Goal: Task Accomplishment & Management: Use online tool/utility

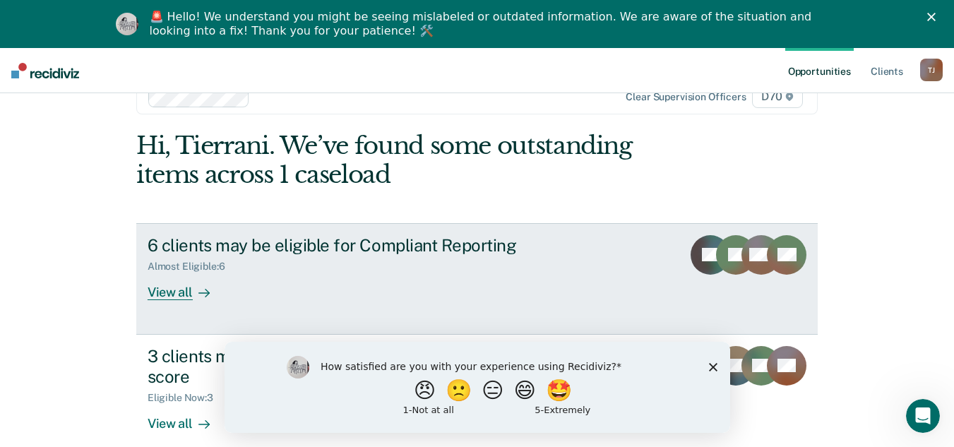
scroll to position [56, 0]
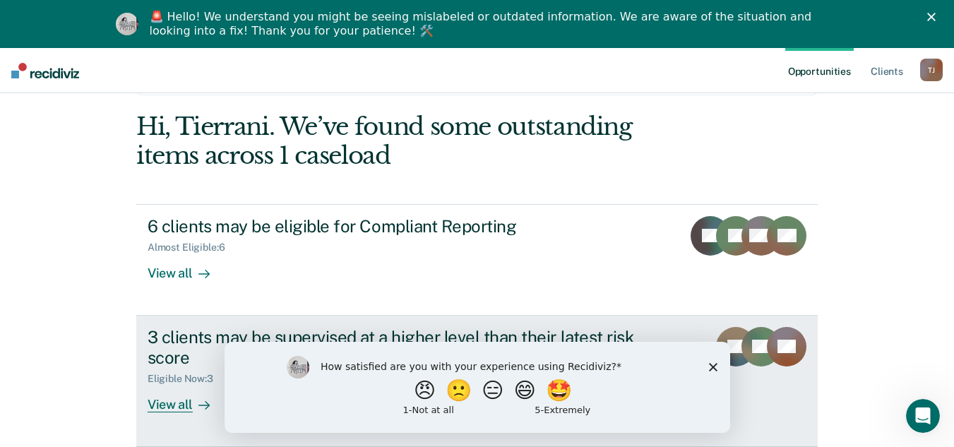
click at [740, 333] on rect at bounding box center [736, 347] width 40 height 40
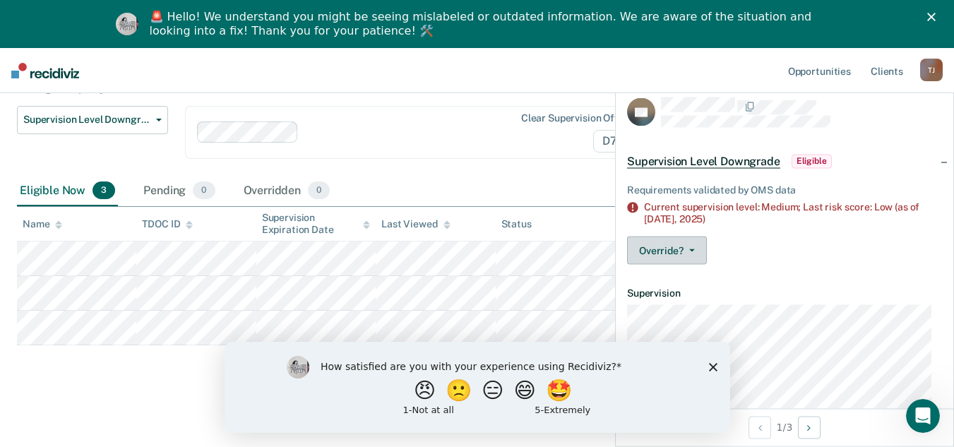
click at [673, 249] on button "Override?" at bounding box center [667, 250] width 80 height 28
click at [771, 233] on div "Requirements validated by OMS data Current supervision level: Medium; Last risk…" at bounding box center [783, 221] width 337 height 109
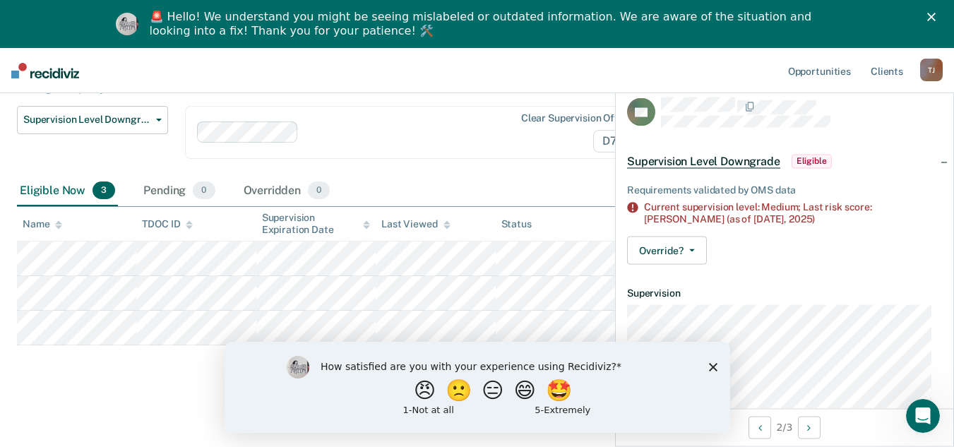
click at [200, 368] on div "Supervision Level Downgrade This alert helps staff identify people who may be s…" at bounding box center [477, 168] width 920 height 435
click at [371, 128] on div at bounding box center [407, 132] width 206 height 16
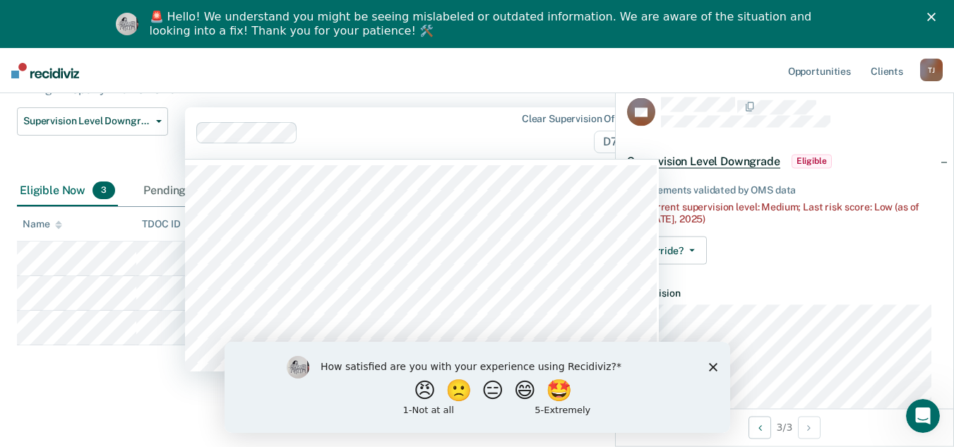
scroll to position [193, 0]
click at [380, 93] on li "High Property - Max or lower" at bounding box center [383, 89] width 698 height 13
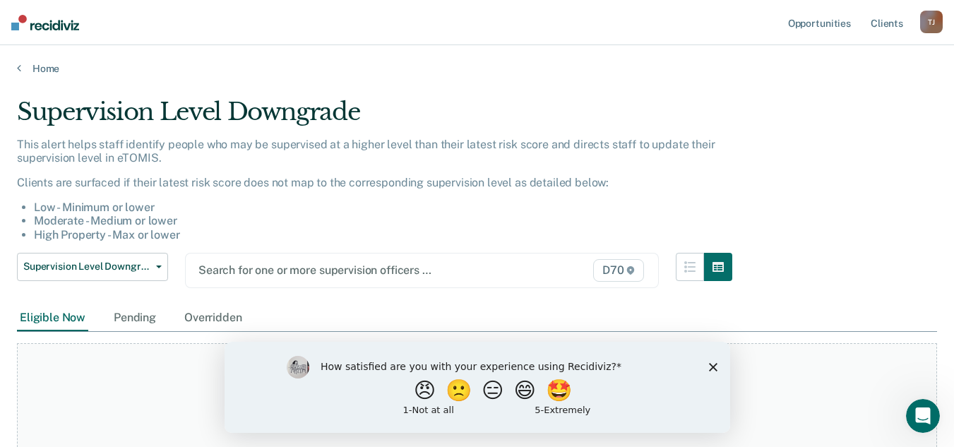
click at [711, 366] on polygon "Close survey" at bounding box center [712, 366] width 8 height 8
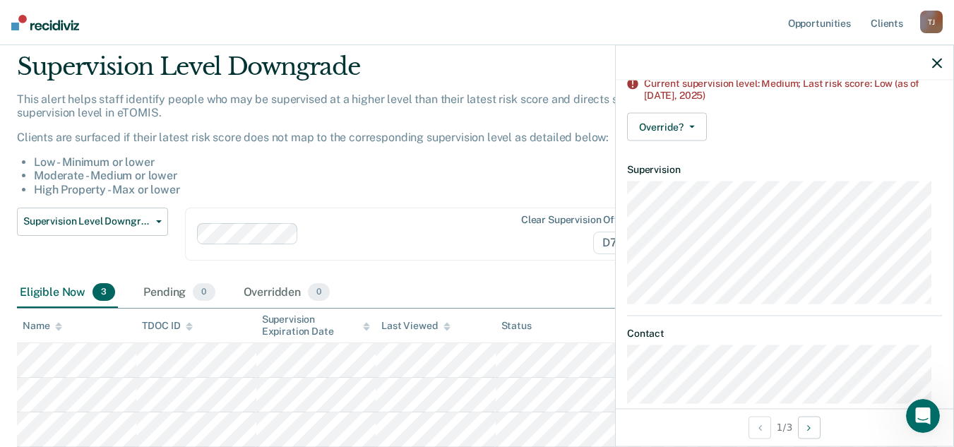
scroll to position [1, 0]
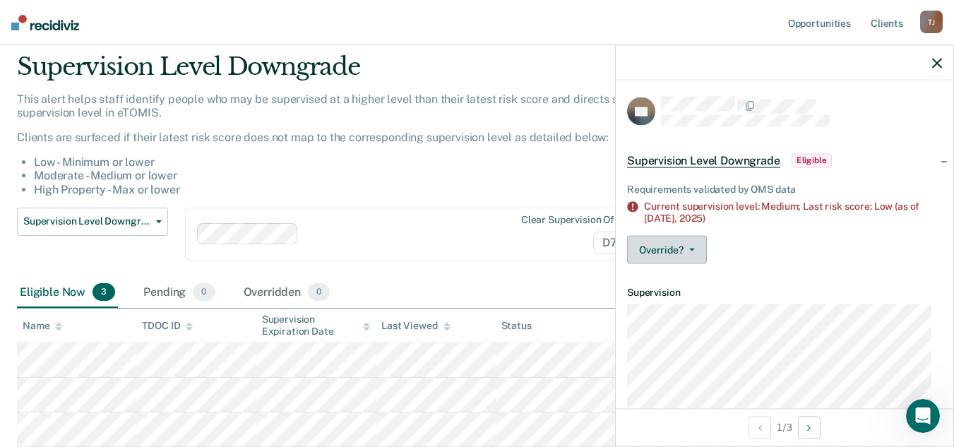
click at [687, 235] on button "Override?" at bounding box center [667, 249] width 80 height 28
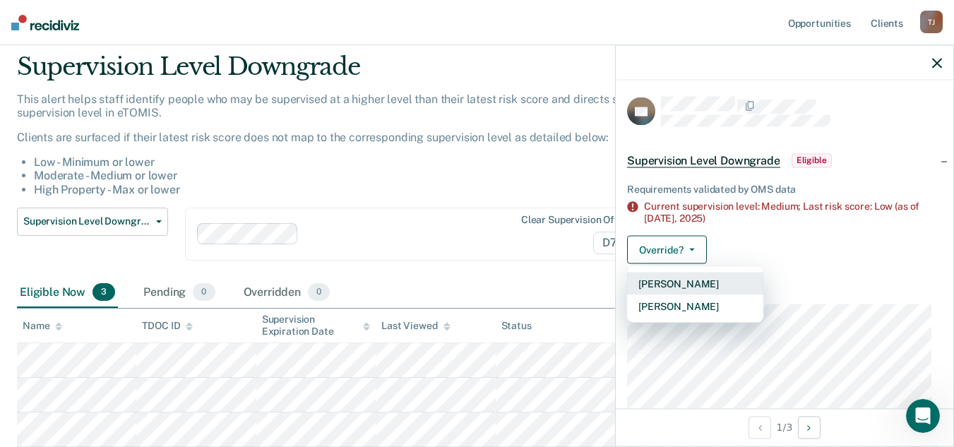
click at [692, 279] on button "[PERSON_NAME]" at bounding box center [695, 283] width 136 height 23
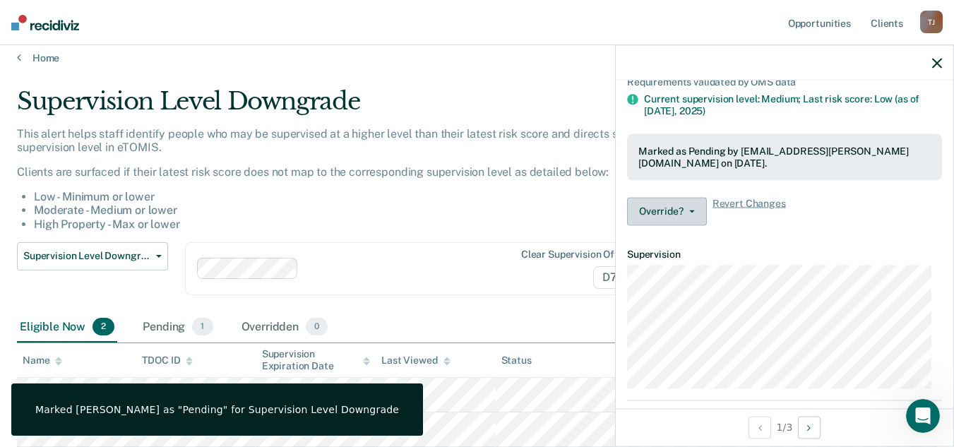
scroll to position [70, 0]
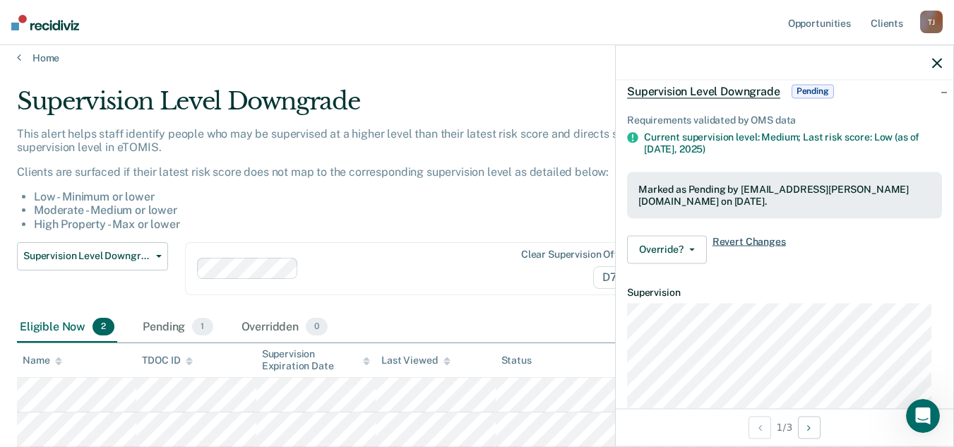
click at [745, 238] on span "Revert Changes" at bounding box center [748, 249] width 73 height 28
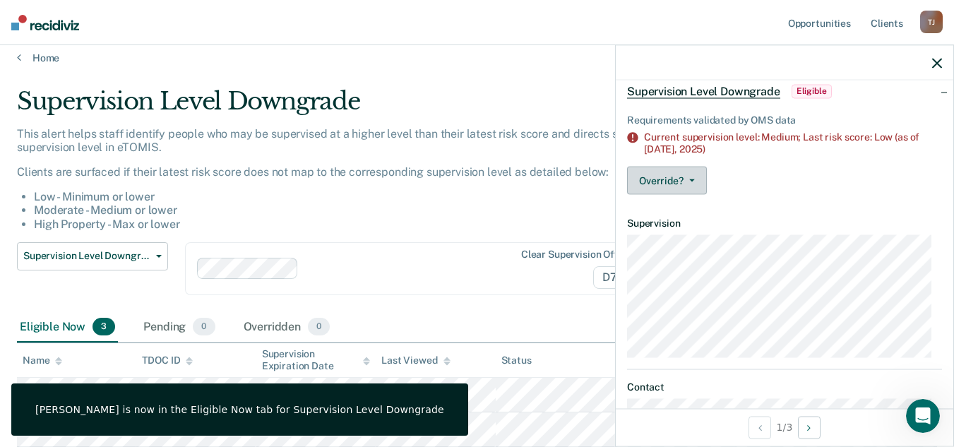
click at [671, 181] on button "Override?" at bounding box center [667, 180] width 80 height 28
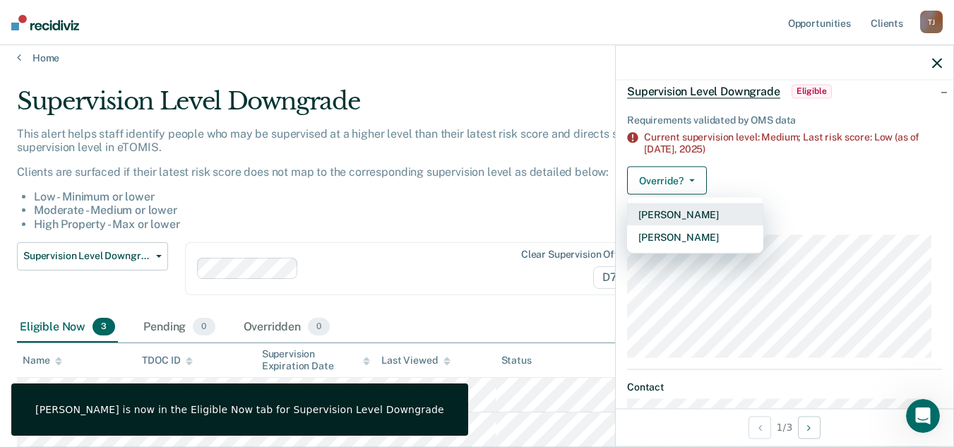
click at [676, 217] on button "[PERSON_NAME]" at bounding box center [695, 214] width 136 height 23
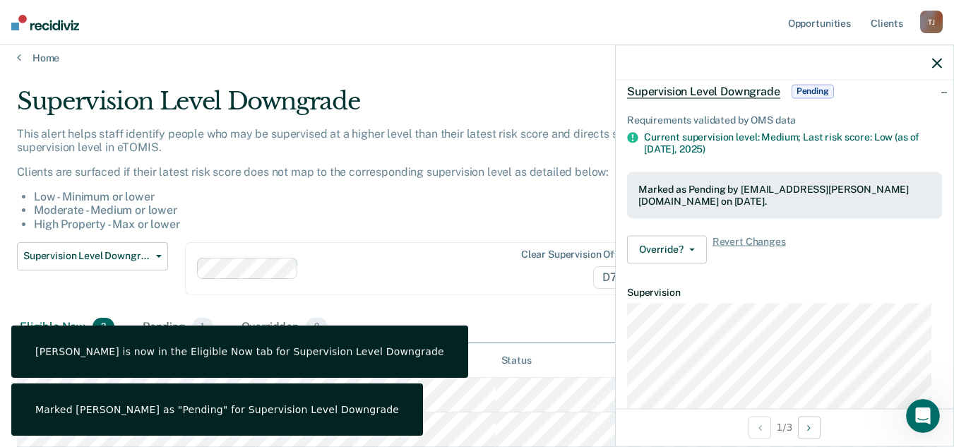
click at [804, 282] on article "KF Supervision Level Downgrade Pending Requirements validated by OMS data Curre…" at bounding box center [784, 311] width 315 height 566
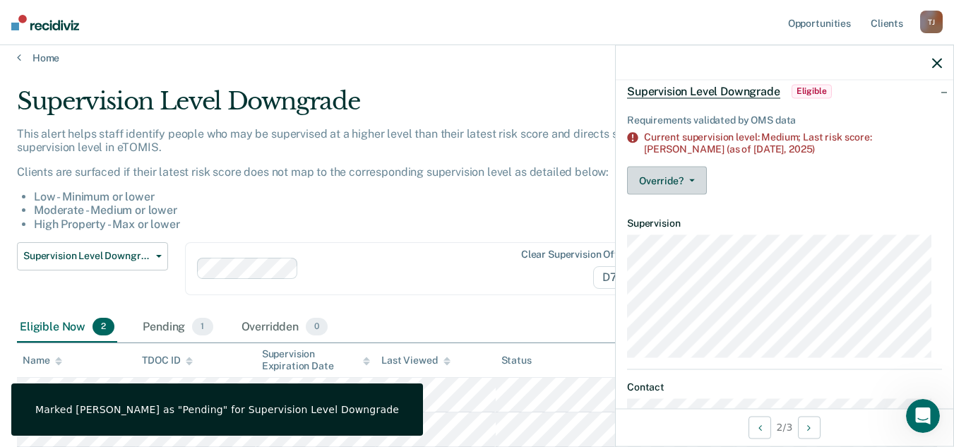
click at [706, 179] on button "Override?" at bounding box center [667, 180] width 80 height 28
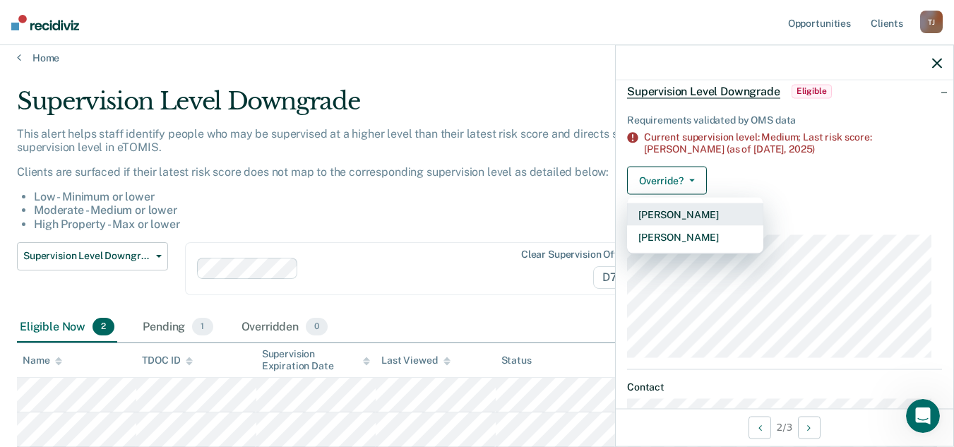
click at [699, 212] on button "[PERSON_NAME]" at bounding box center [695, 214] width 136 height 23
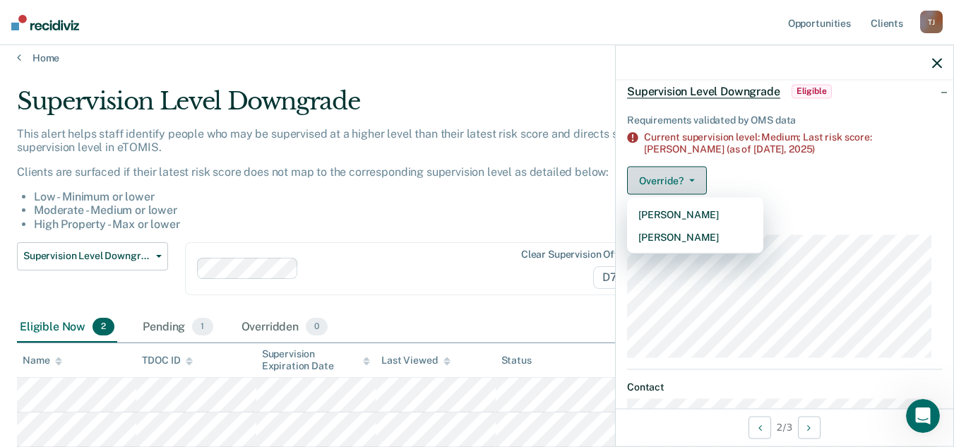
scroll to position [0, 0]
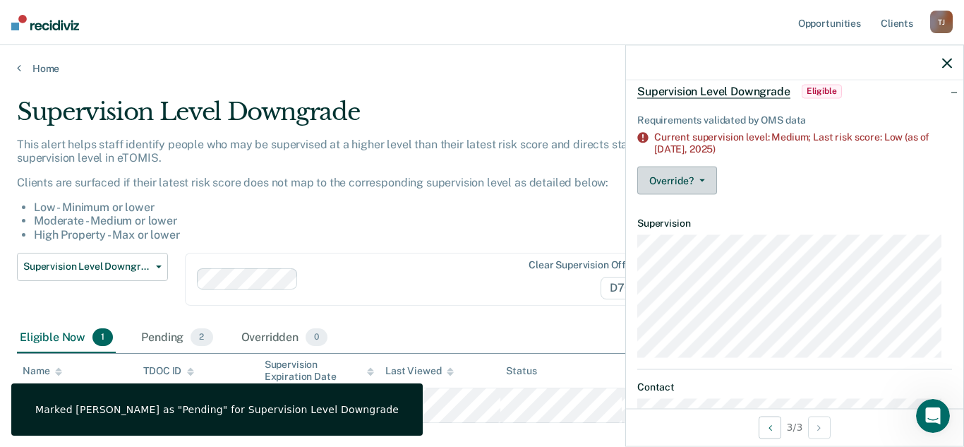
click at [702, 171] on button "Override?" at bounding box center [677, 180] width 80 height 28
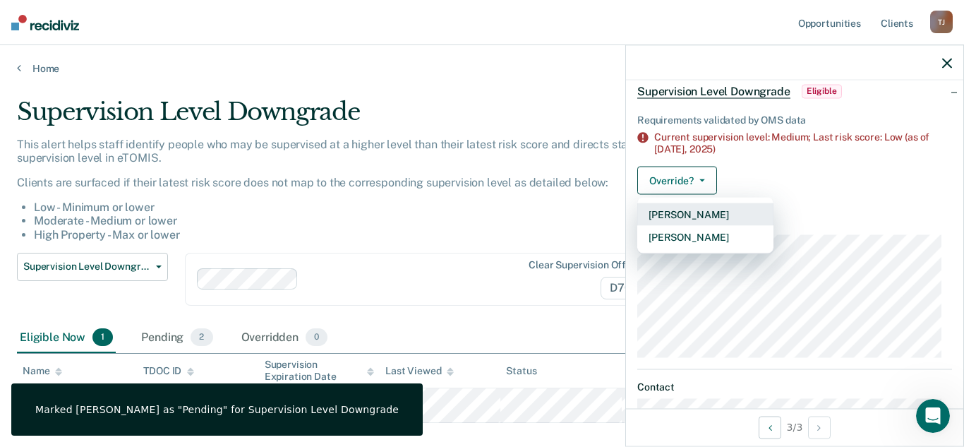
click at [702, 212] on button "[PERSON_NAME]" at bounding box center [705, 214] width 136 height 23
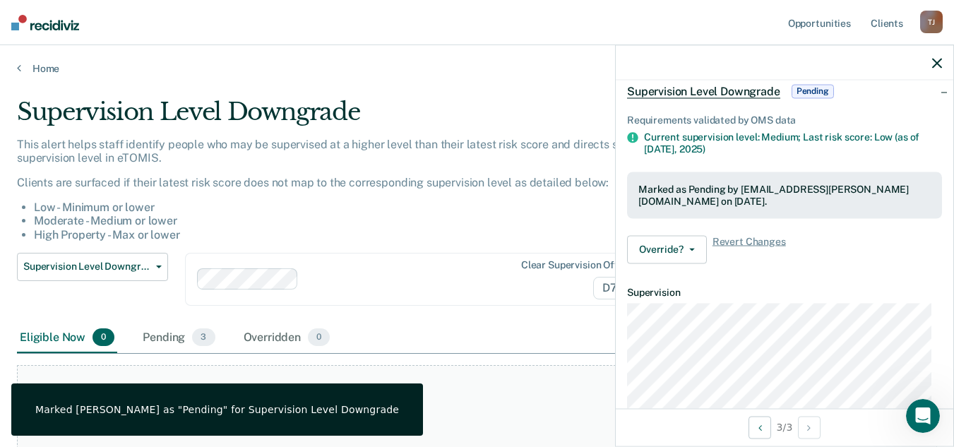
click at [294, 199] on div "This alert helps staff identify people who may be supervised at a higher level …" at bounding box center [374, 190] width 715 height 104
click at [934, 59] on icon "button" at bounding box center [937, 63] width 10 height 10
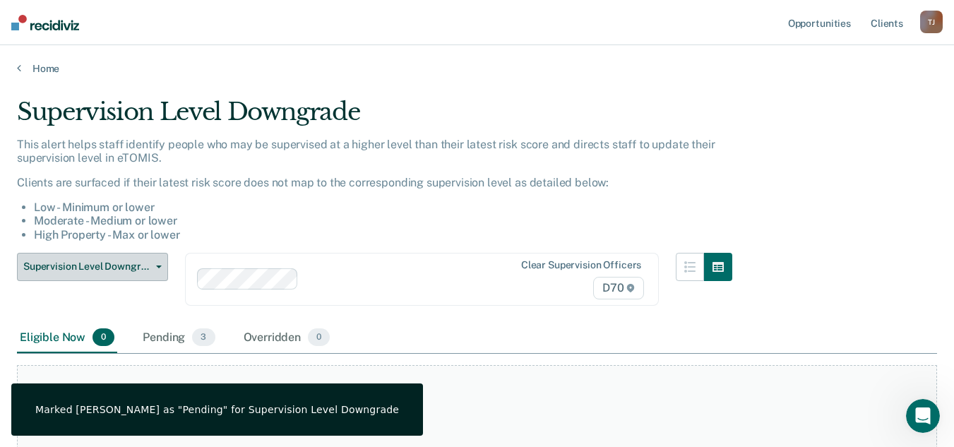
click at [99, 272] on span "Supervision Level Downgrade" at bounding box center [86, 266] width 127 height 12
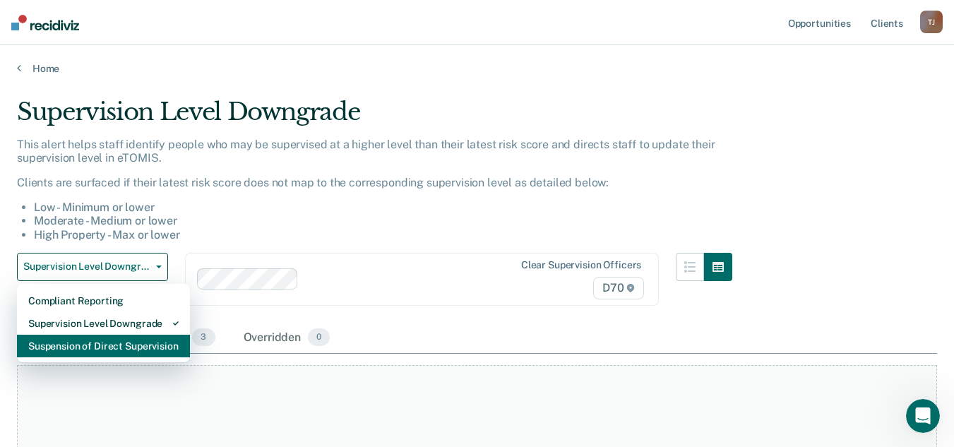
click at [105, 336] on div "Suspension of Direct Supervision" at bounding box center [103, 346] width 150 height 23
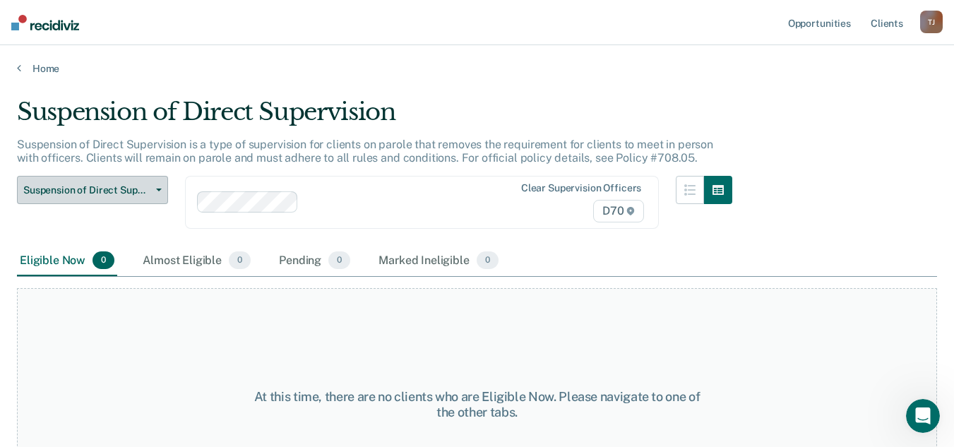
click at [119, 181] on button "Suspension of Direct Supervision" at bounding box center [92, 190] width 151 height 28
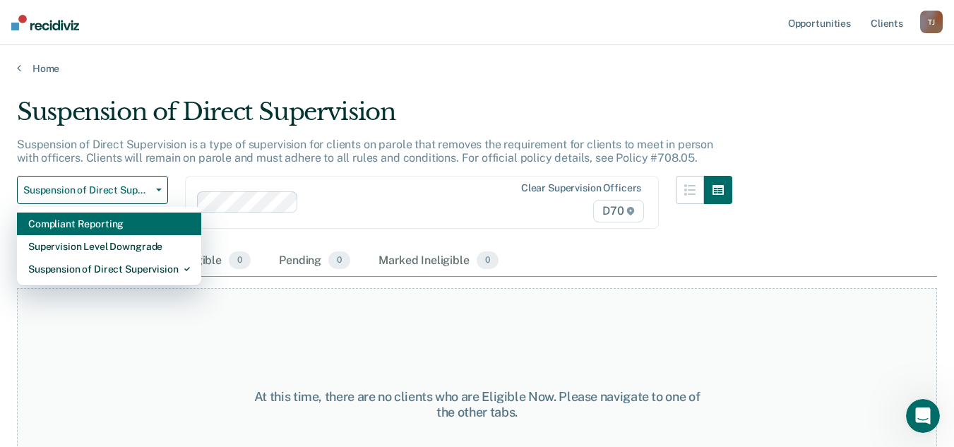
click at [113, 219] on div "Compliant Reporting" at bounding box center [109, 223] width 162 height 23
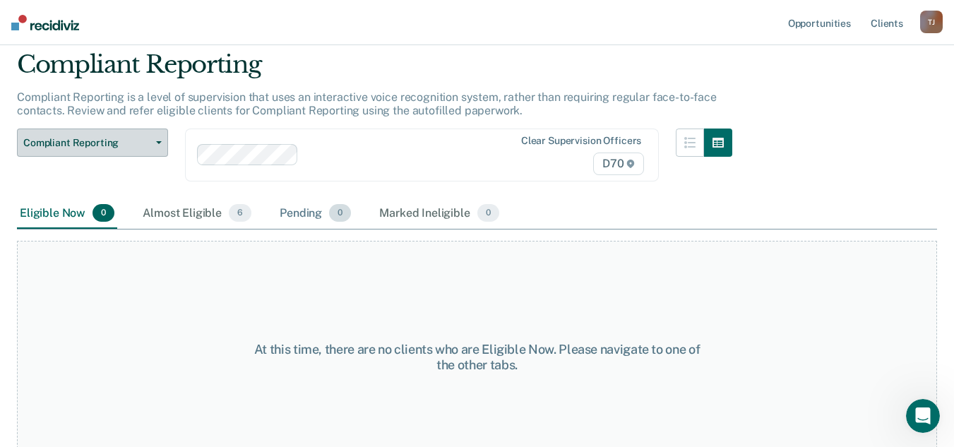
scroll to position [73, 0]
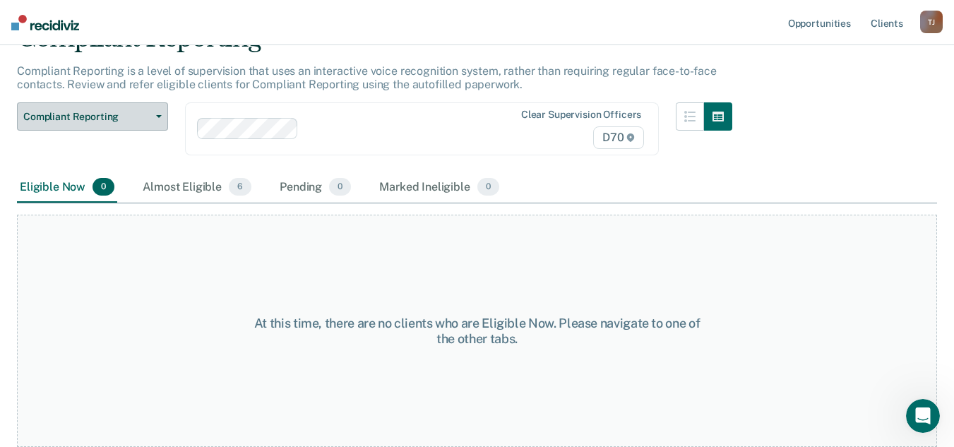
click at [125, 116] on span "Compliant Reporting" at bounding box center [86, 117] width 127 height 12
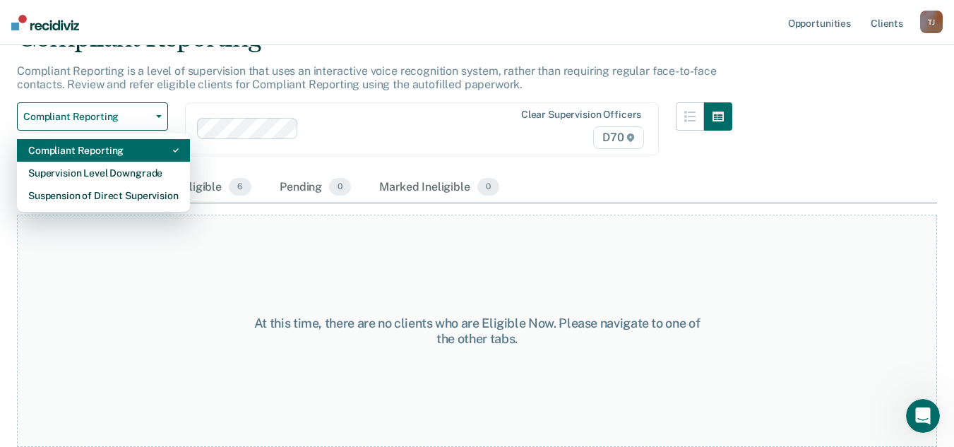
click at [114, 145] on div "Compliant Reporting" at bounding box center [103, 150] width 150 height 23
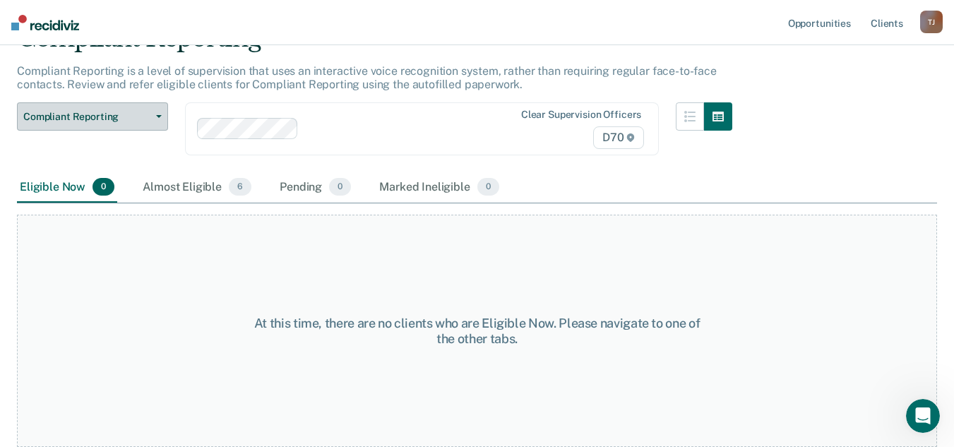
scroll to position [0, 0]
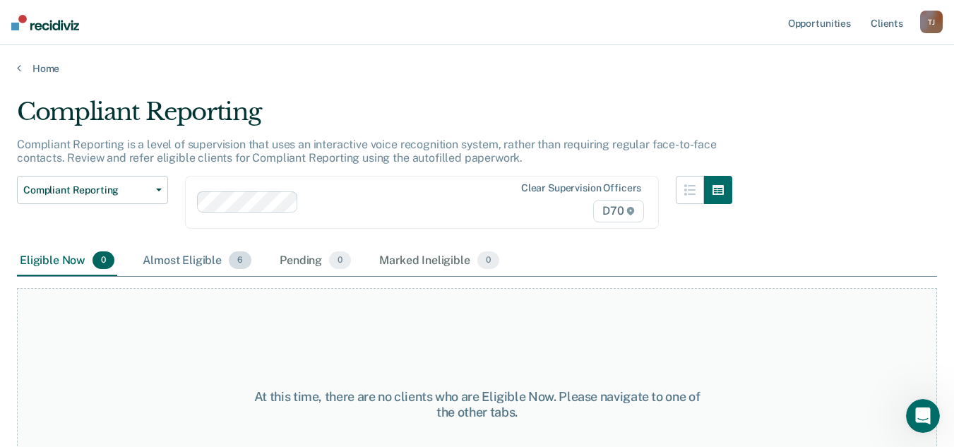
click at [164, 253] on div "Almost Eligible 6" at bounding box center [197, 261] width 114 height 31
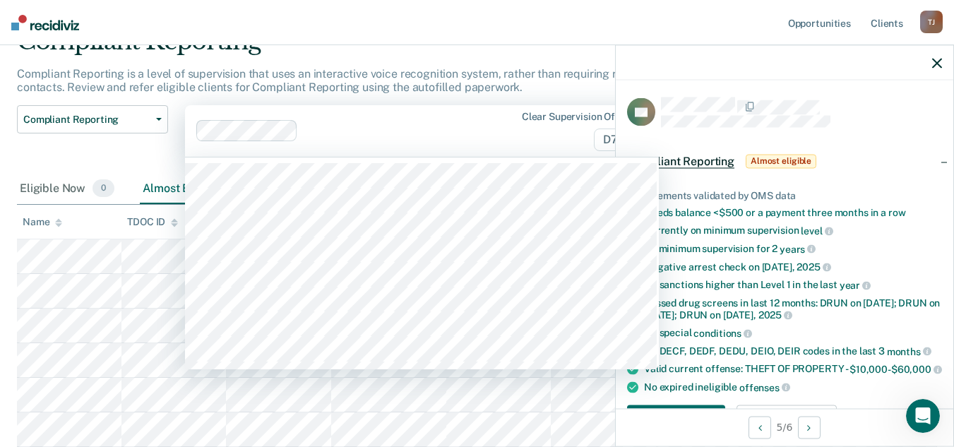
scroll to position [167, 0]
click at [550, 111] on div "Clear supervision officers D70" at bounding box center [580, 131] width 136 height 40
click at [538, 23] on nav "Opportunities Client s Tierrani Julious T J Profile How it works Log Out" at bounding box center [477, 22] width 954 height 45
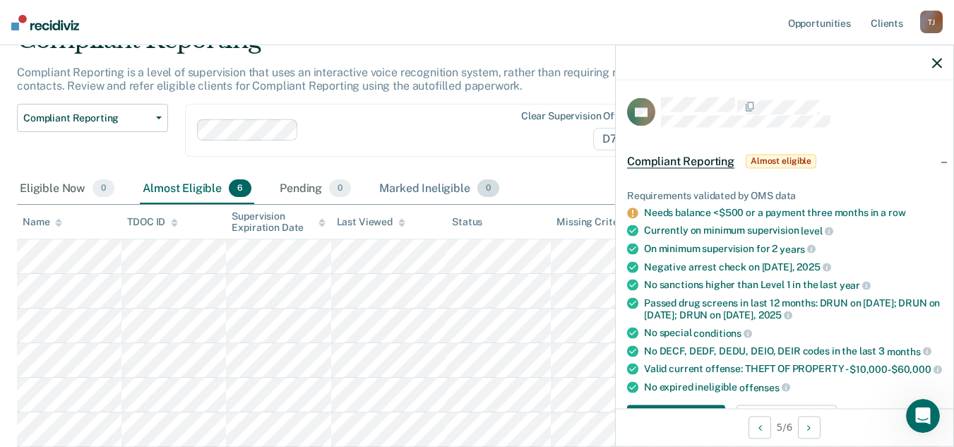
scroll to position [168, 0]
click at [939, 59] on icon "button" at bounding box center [937, 63] width 10 height 10
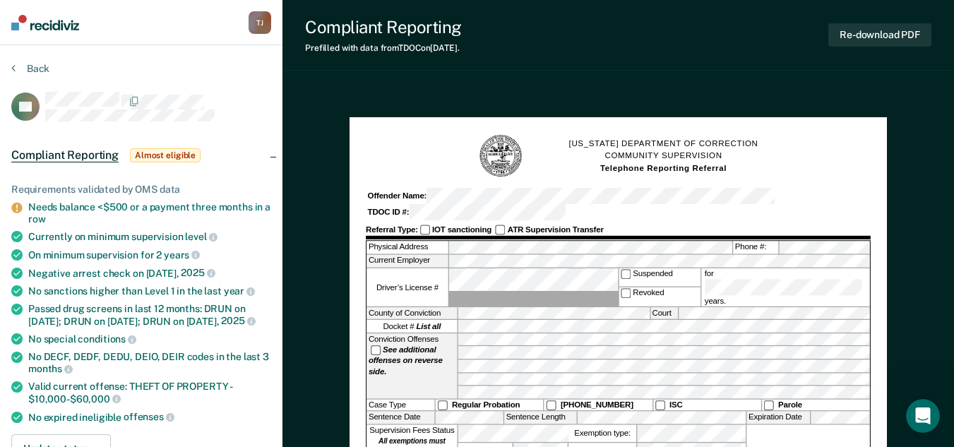
click at [152, 150] on span "Almost eligible" at bounding box center [165, 155] width 71 height 14
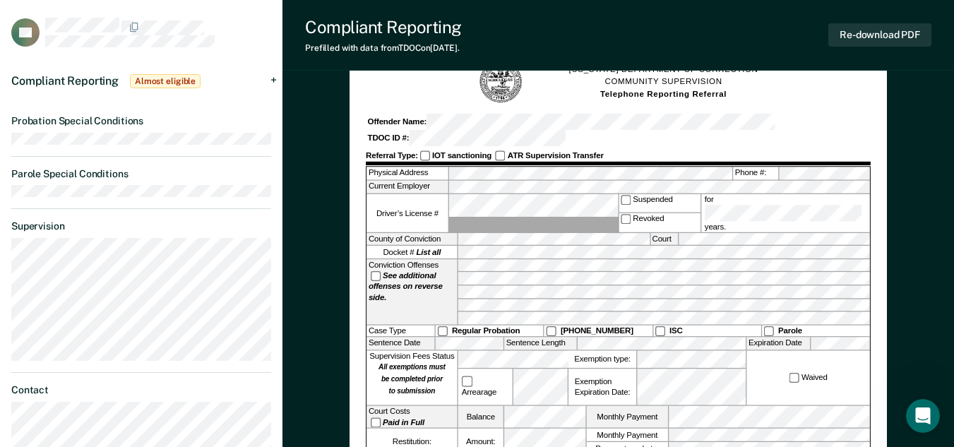
scroll to position [71, 0]
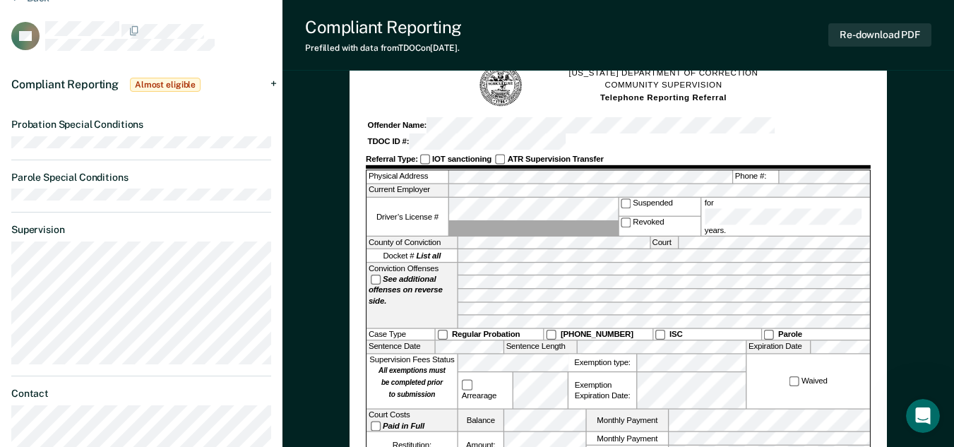
click at [275, 80] on div "Compliant Reporting Almost eligible" at bounding box center [141, 84] width 282 height 45
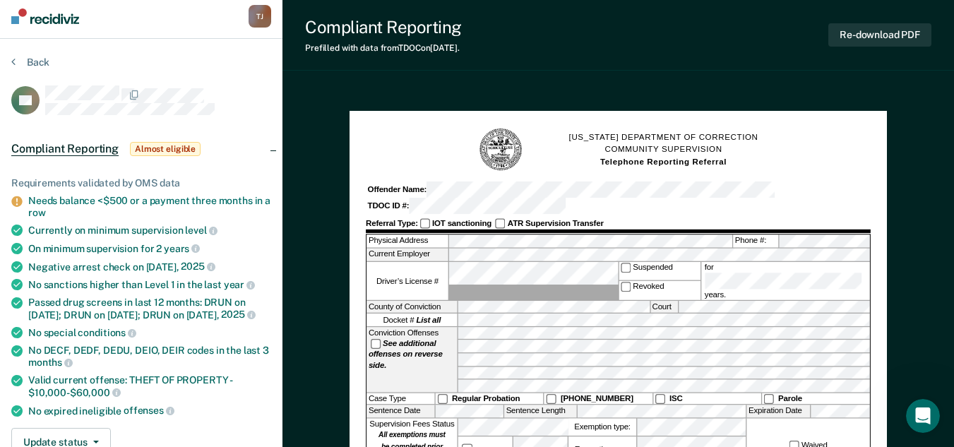
scroll to position [0, 0]
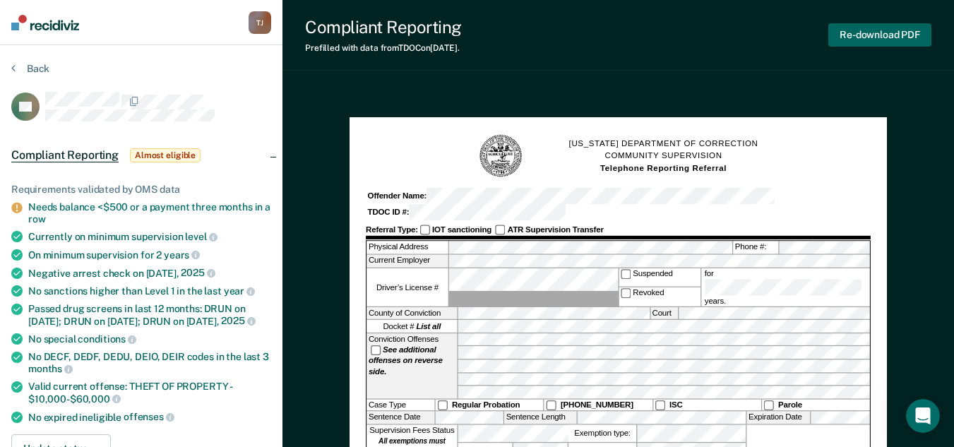
click at [850, 30] on button "Re-download PDF" at bounding box center [879, 34] width 103 height 23
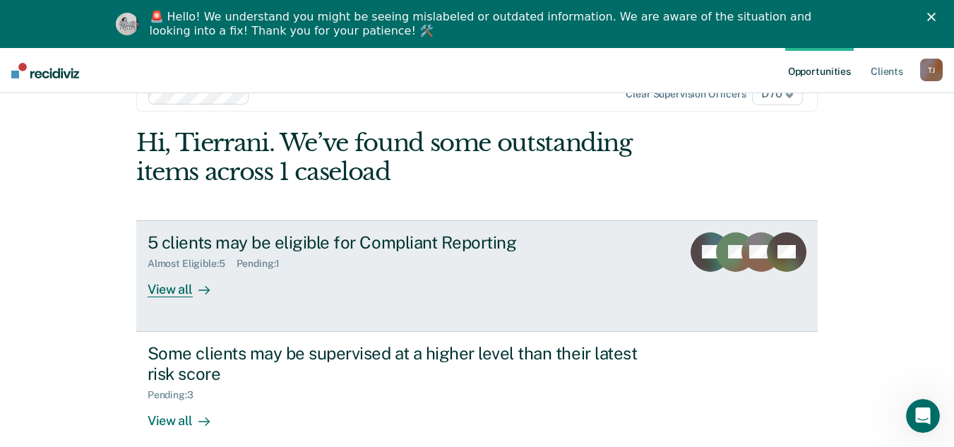
scroll to position [56, 0]
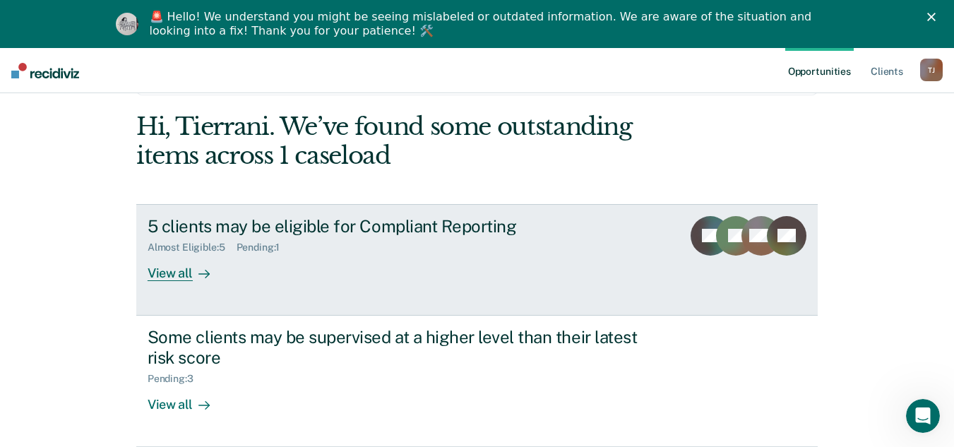
click at [163, 265] on div "View all" at bounding box center [187, 267] width 79 height 28
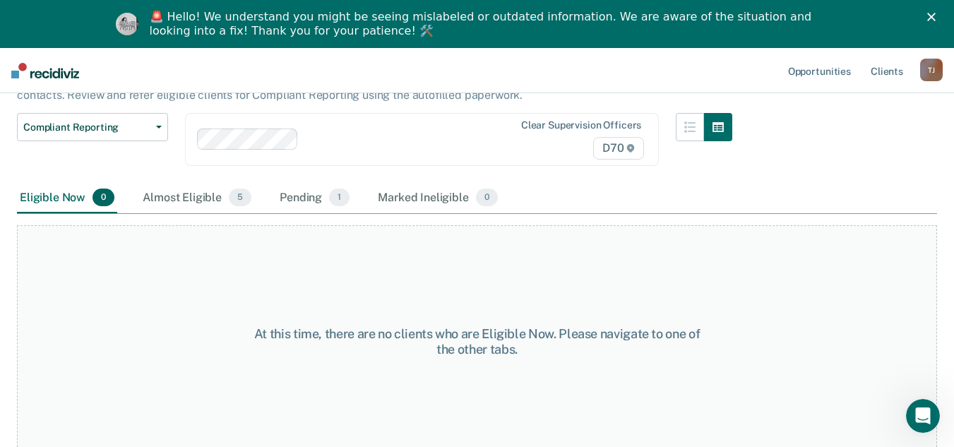
scroll to position [121, 0]
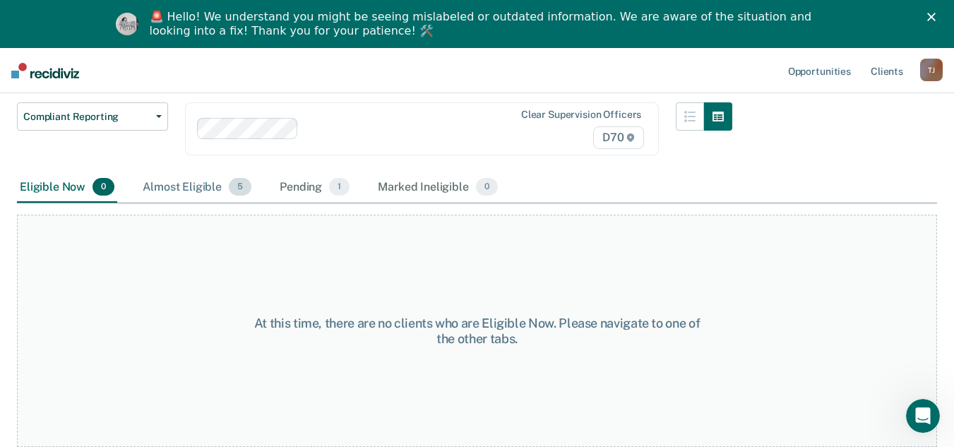
click at [194, 192] on div "Almost Eligible 5" at bounding box center [197, 187] width 114 height 31
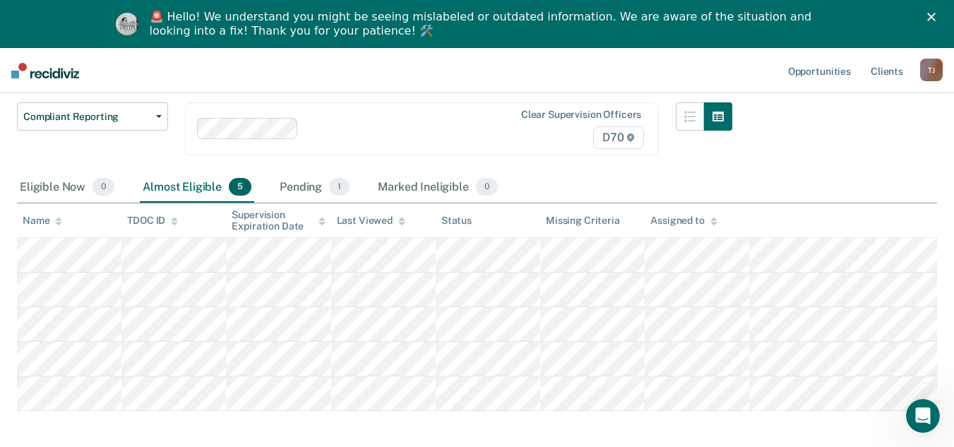
scroll to position [263, 0]
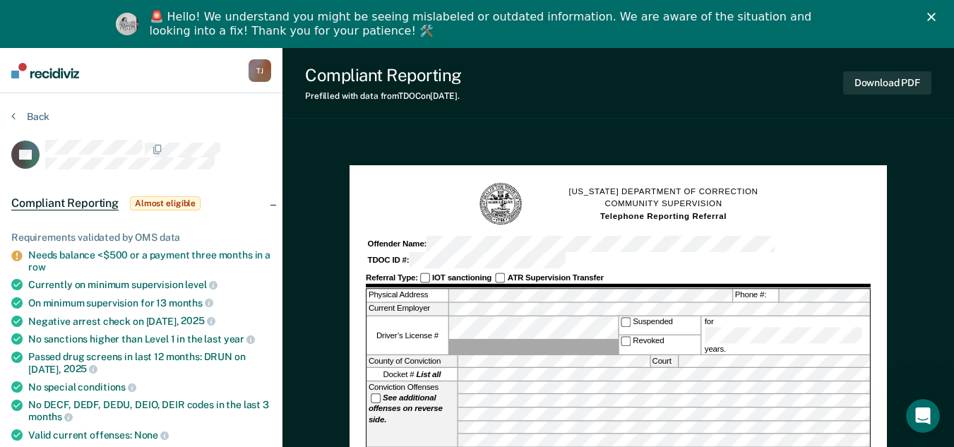
click at [935, 13] on icon "Close" at bounding box center [931, 17] width 8 height 8
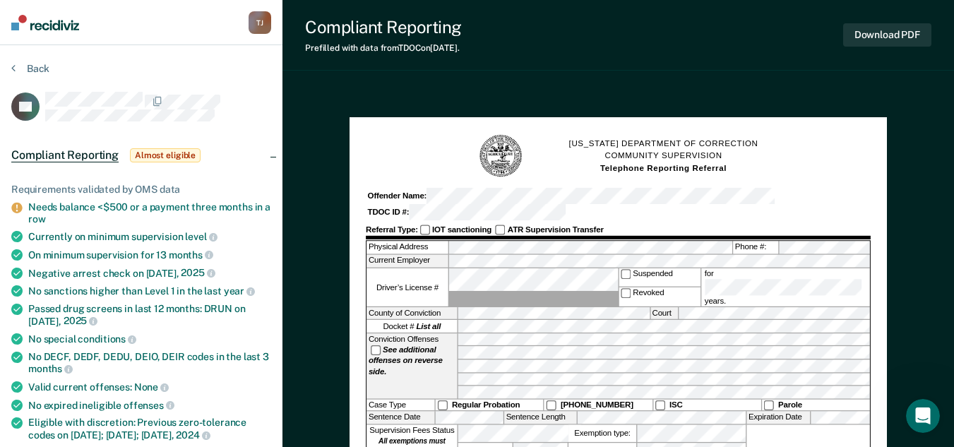
click at [38, 63] on button "Back" at bounding box center [30, 68] width 38 height 13
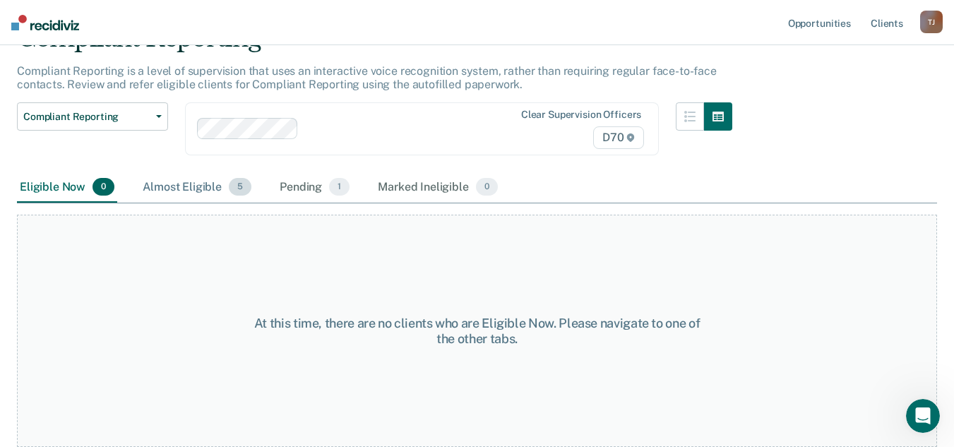
click at [222, 187] on div "Almost Eligible 5" at bounding box center [197, 187] width 114 height 31
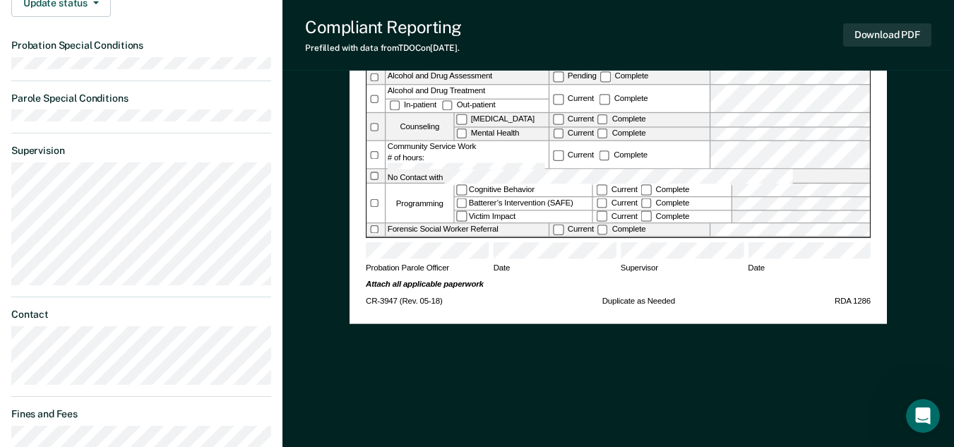
scroll to position [494, 0]
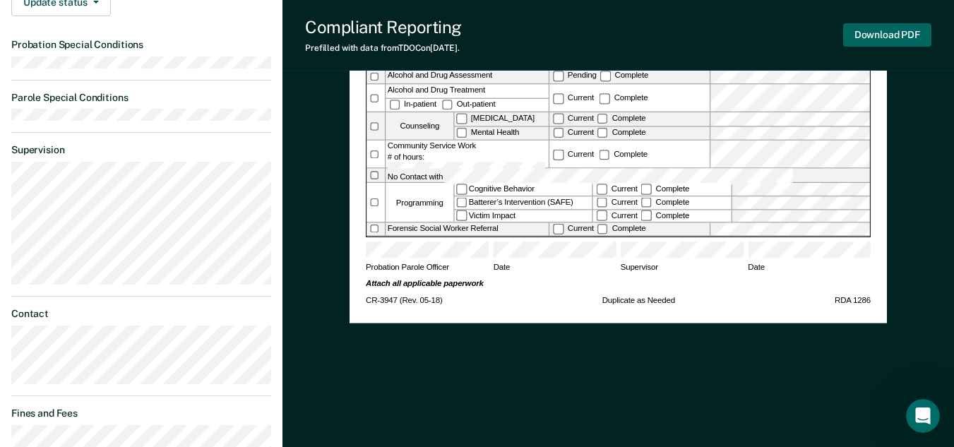
click at [878, 37] on button "Download PDF" at bounding box center [887, 34] width 88 height 23
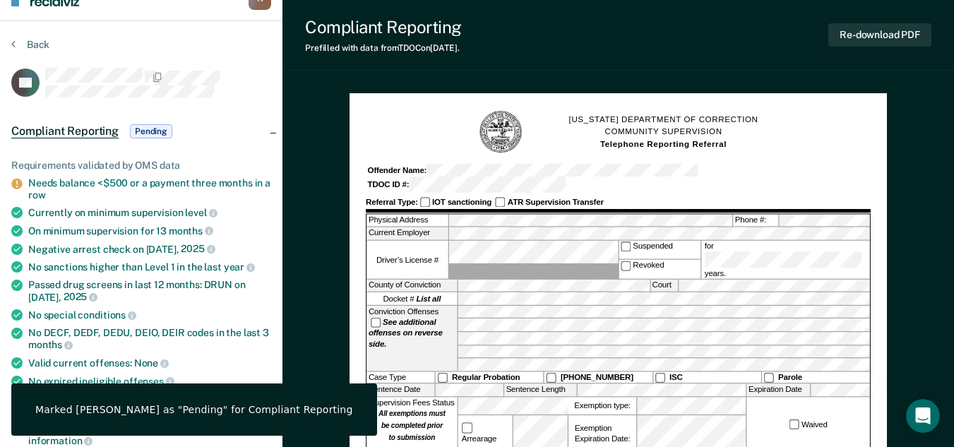
scroll to position [0, 0]
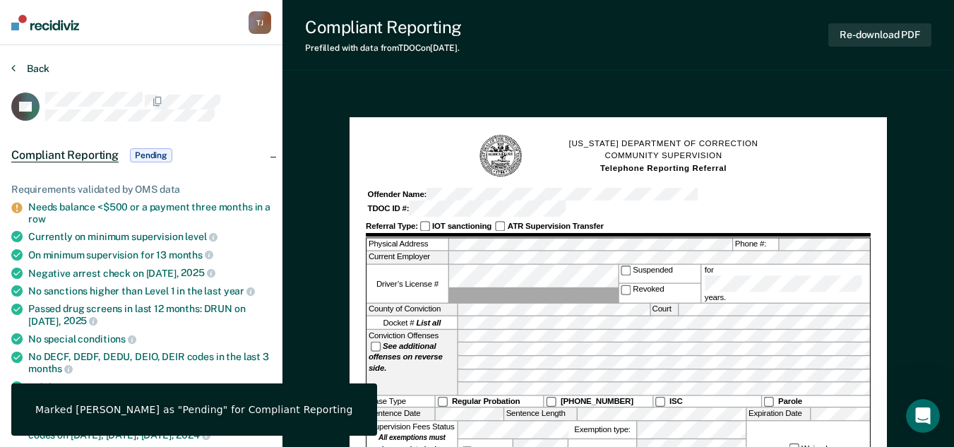
click at [32, 69] on button "Back" at bounding box center [30, 68] width 38 height 13
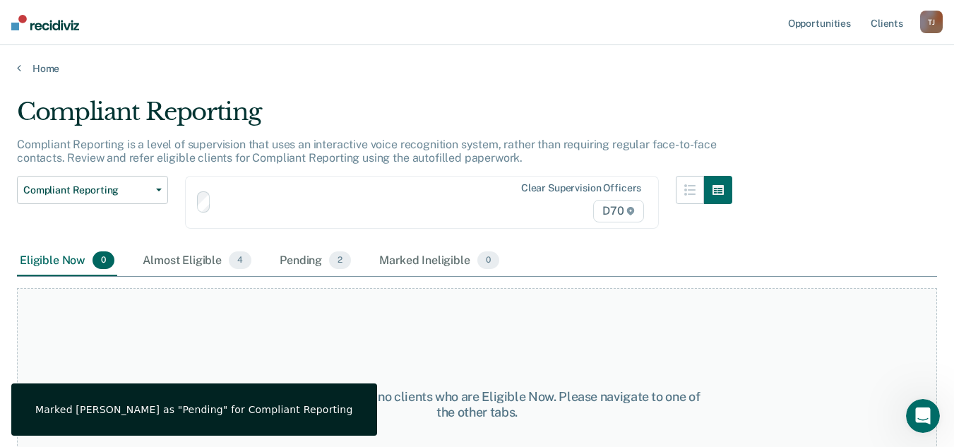
scroll to position [73, 0]
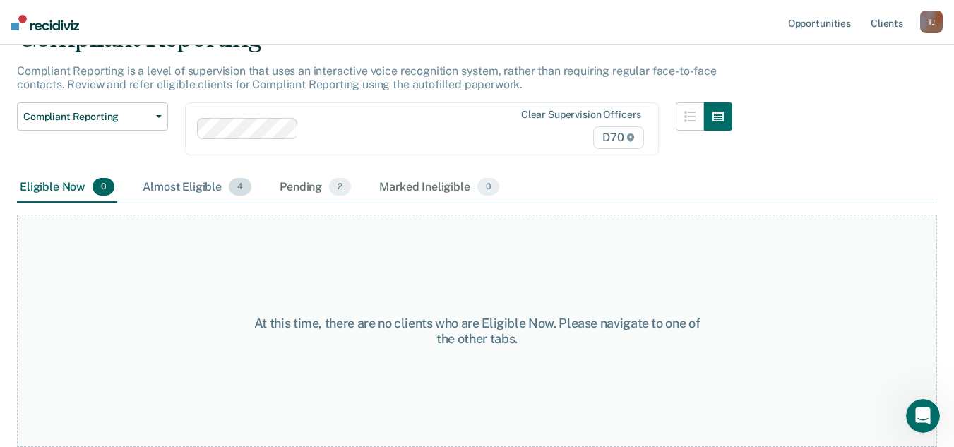
click at [204, 191] on div "Almost Eligible 4" at bounding box center [197, 187] width 114 height 31
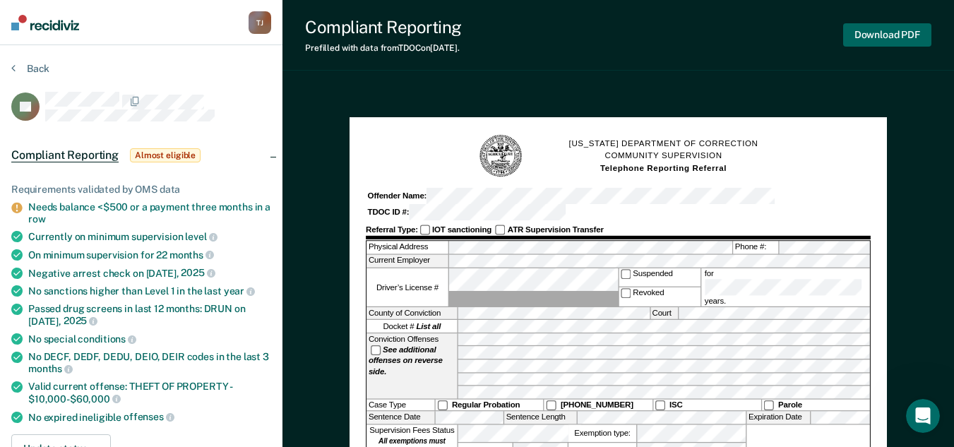
click at [894, 42] on button "Download PDF" at bounding box center [887, 34] width 88 height 23
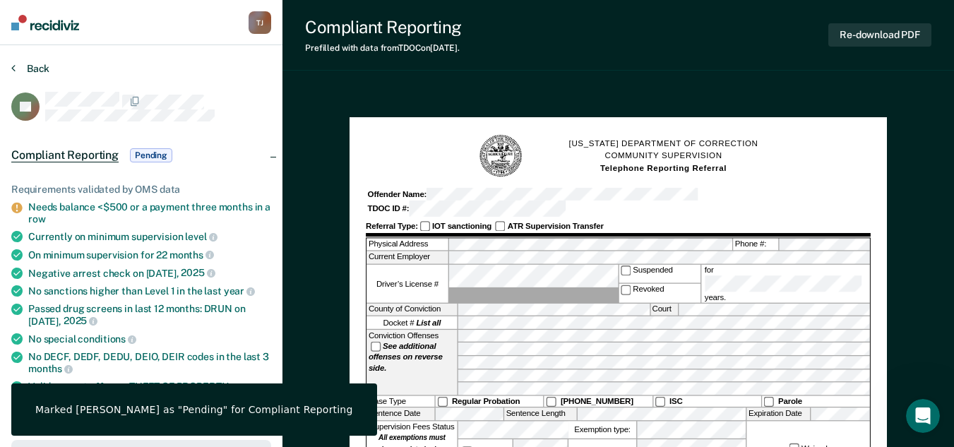
click at [21, 72] on button "Back" at bounding box center [30, 68] width 38 height 13
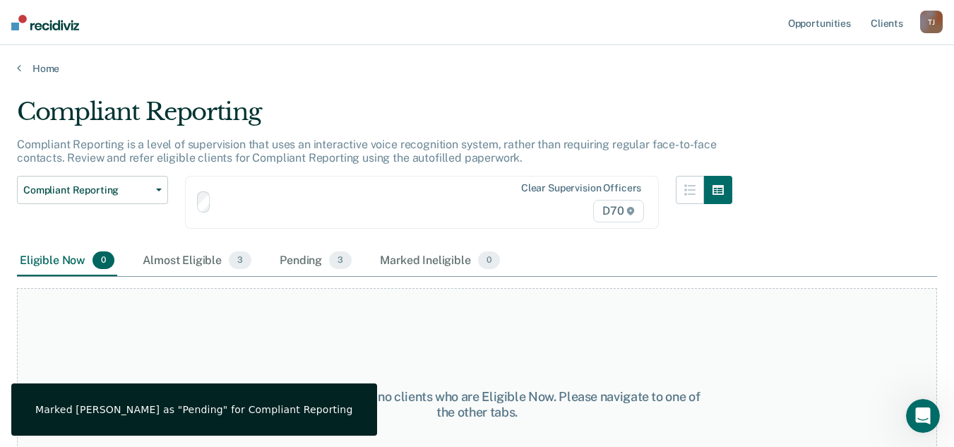
scroll to position [73, 0]
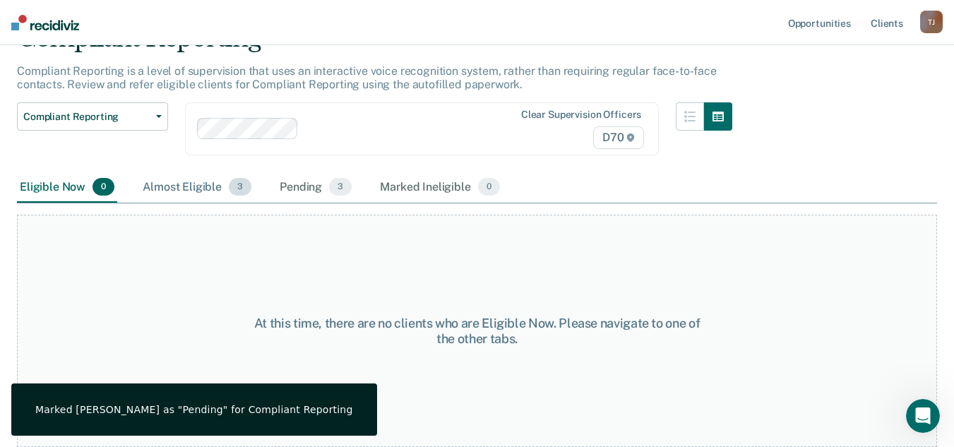
click at [187, 187] on div "Almost Eligible 3" at bounding box center [197, 187] width 114 height 31
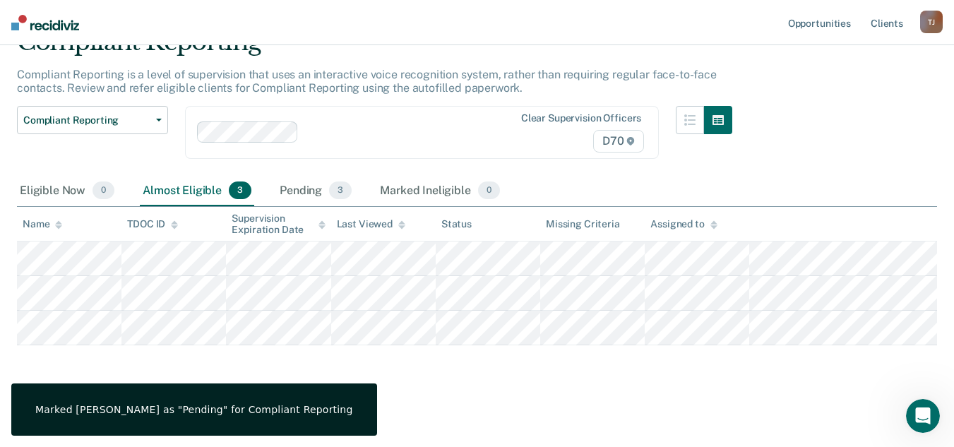
scroll to position [109, 0]
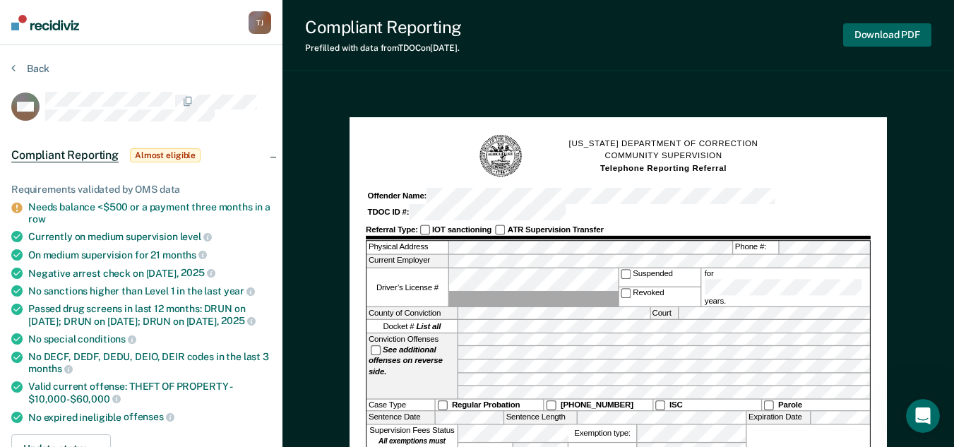
click at [855, 37] on button "Download PDF" at bounding box center [887, 34] width 88 height 23
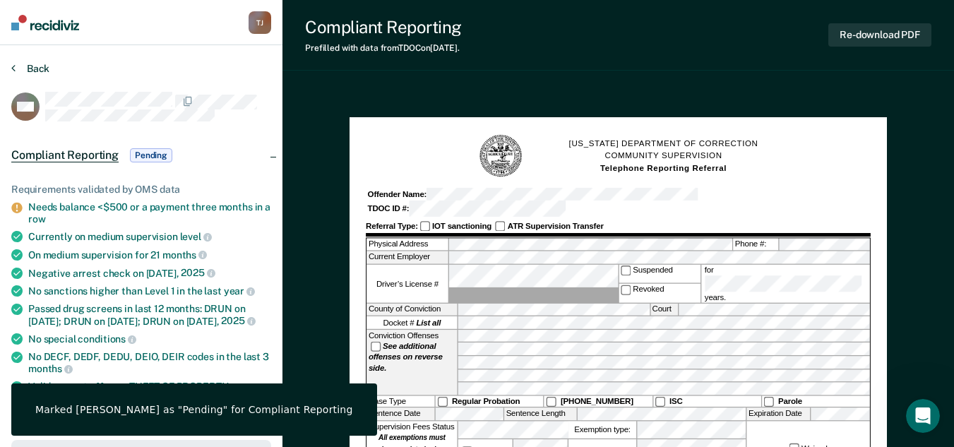
click at [19, 72] on button "Back" at bounding box center [30, 68] width 38 height 13
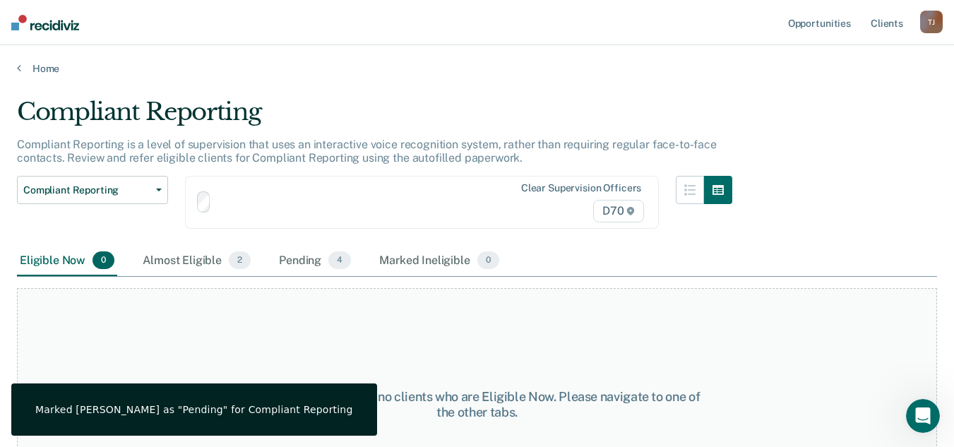
scroll to position [73, 0]
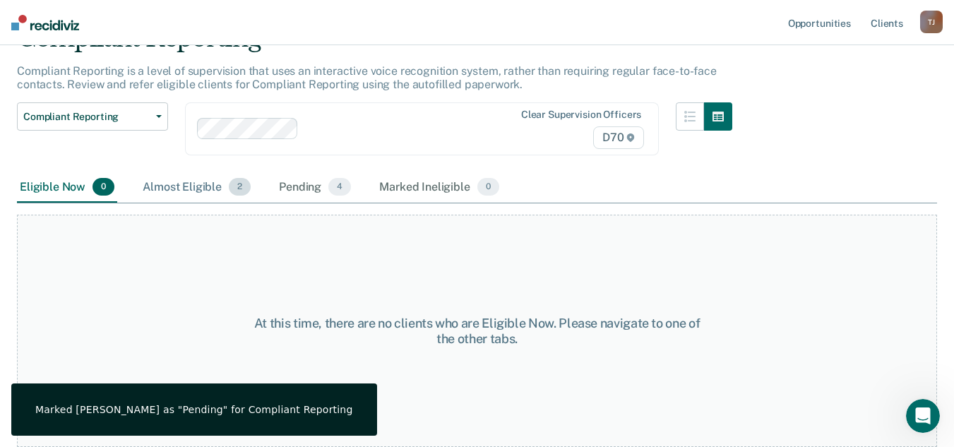
click at [220, 187] on div "Almost Eligible 2" at bounding box center [197, 187] width 114 height 31
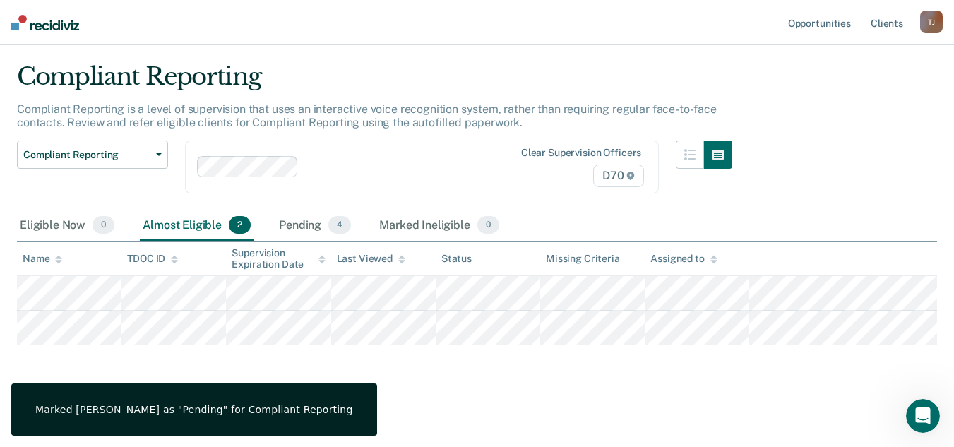
scroll to position [55, 0]
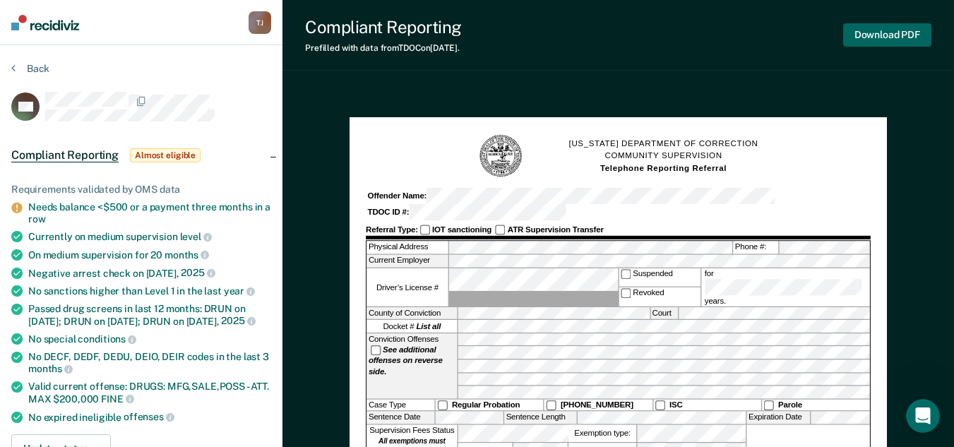
click at [865, 29] on button "Download PDF" at bounding box center [887, 34] width 88 height 23
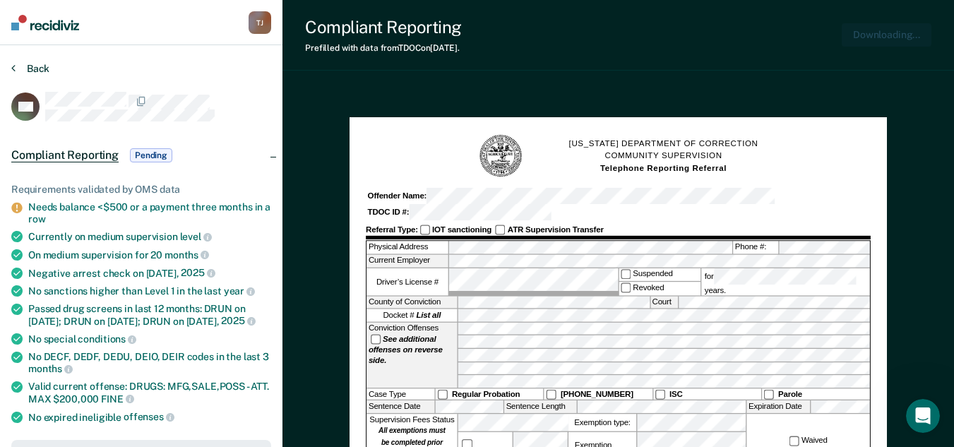
click at [32, 70] on button "Back" at bounding box center [30, 68] width 38 height 13
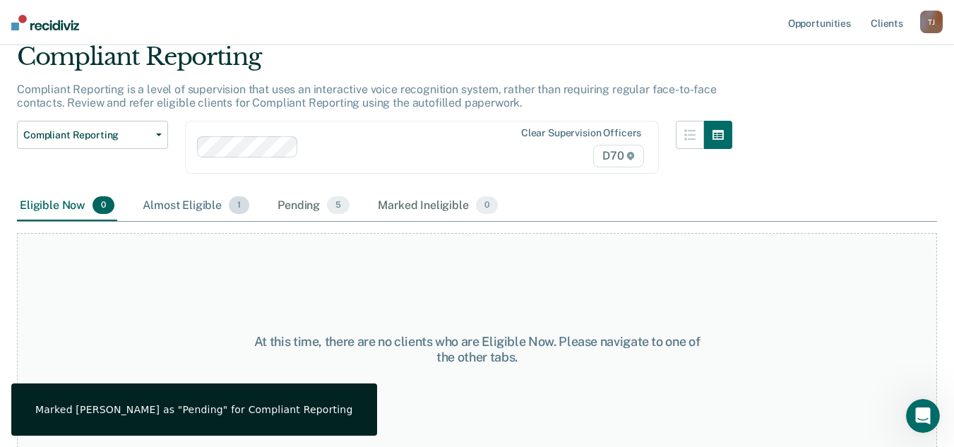
click at [207, 203] on div "Almost Eligible 1" at bounding box center [196, 206] width 112 height 31
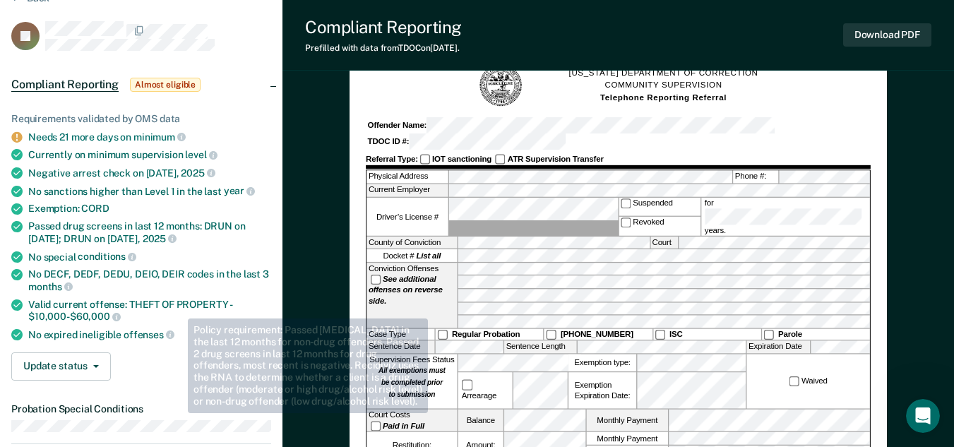
scroll to position [141, 0]
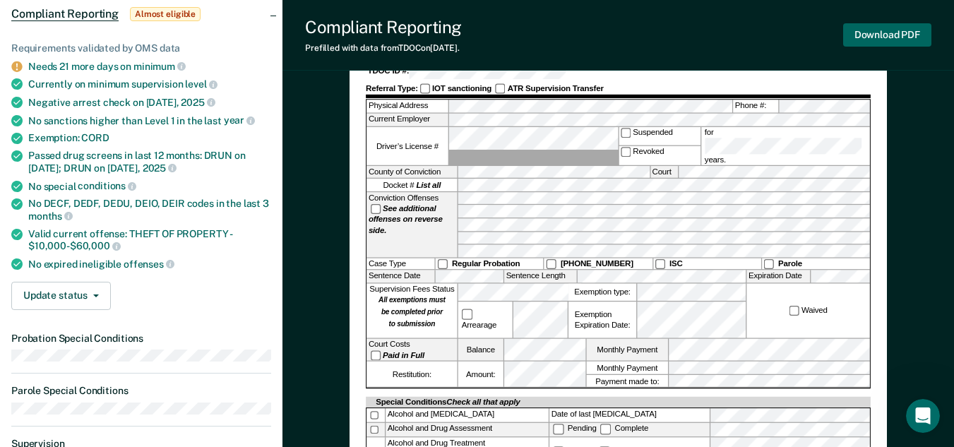
click at [879, 24] on button "Download PDF" at bounding box center [887, 34] width 88 height 23
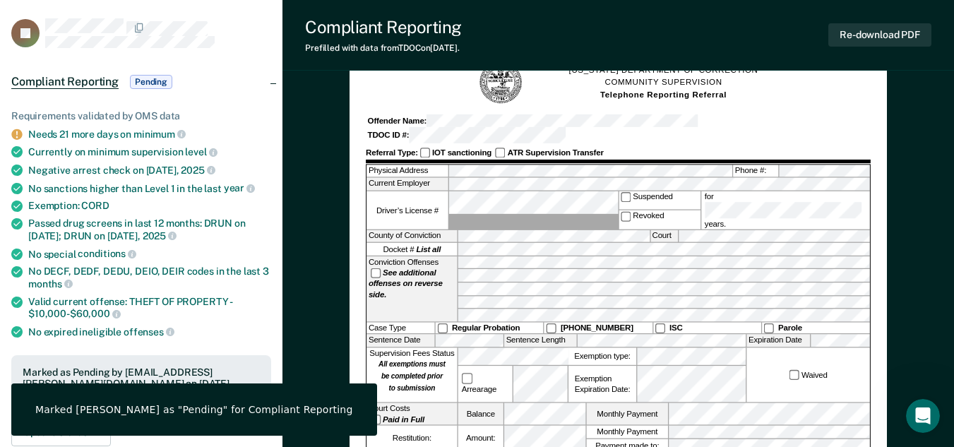
scroll to position [0, 0]
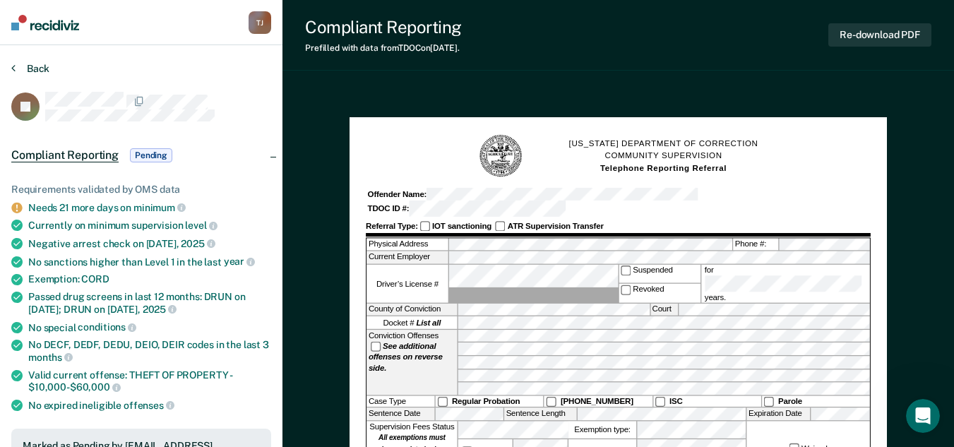
click at [19, 63] on button "Back" at bounding box center [30, 68] width 38 height 13
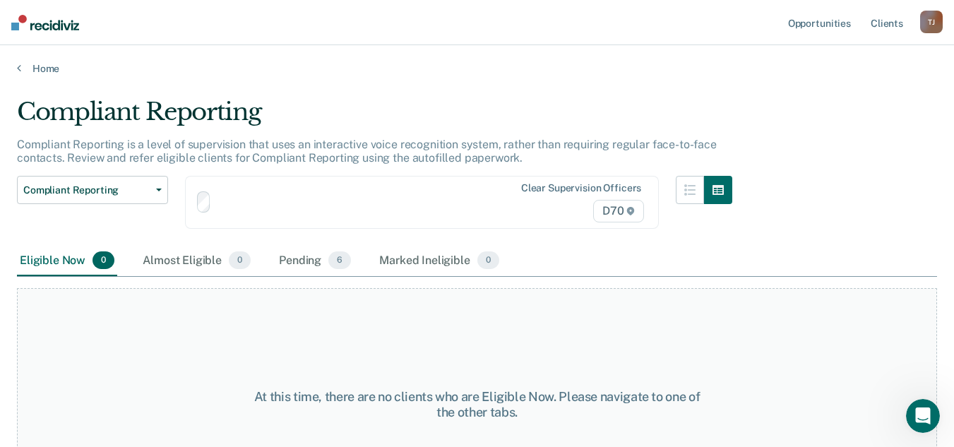
scroll to position [1, 0]
click at [332, 260] on span "6" at bounding box center [339, 260] width 23 height 18
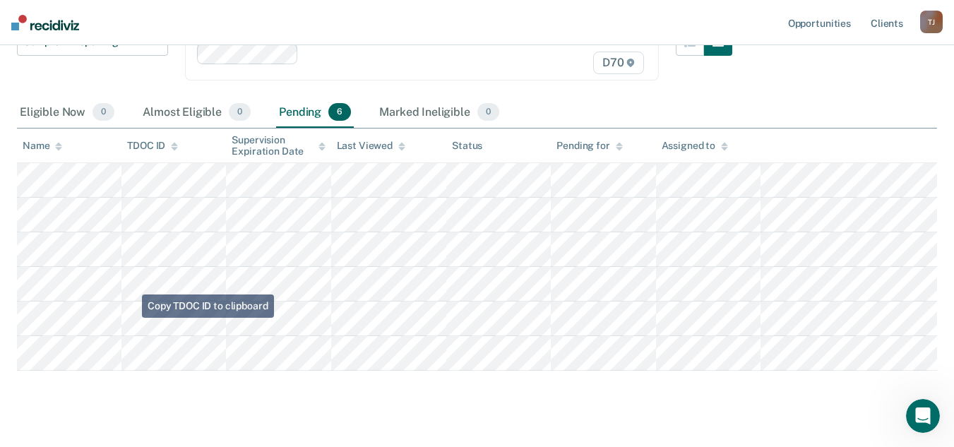
scroll to position [174, 0]
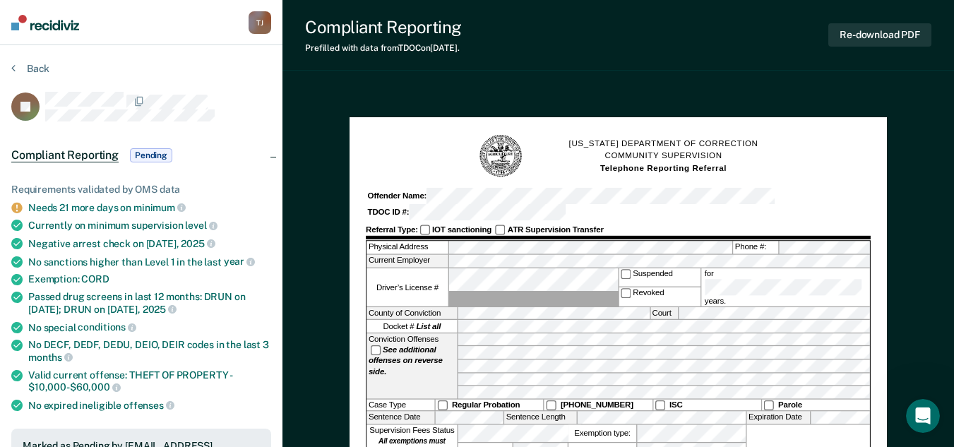
click at [25, 78] on div "Back" at bounding box center [141, 77] width 260 height 30
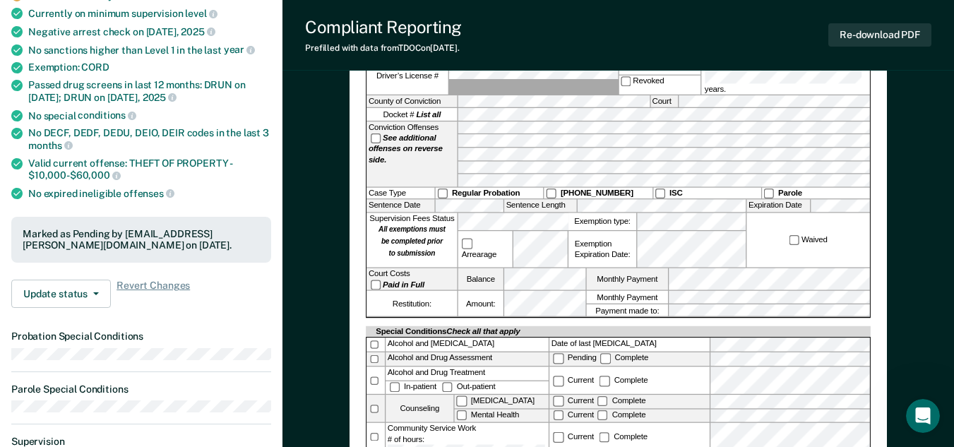
scroll to position [282, 0]
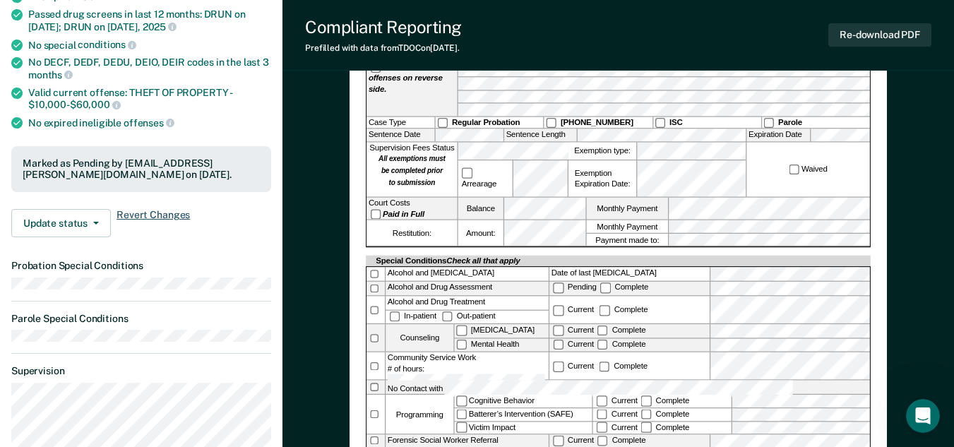
click at [128, 212] on span "Revert Changes" at bounding box center [152, 223] width 73 height 28
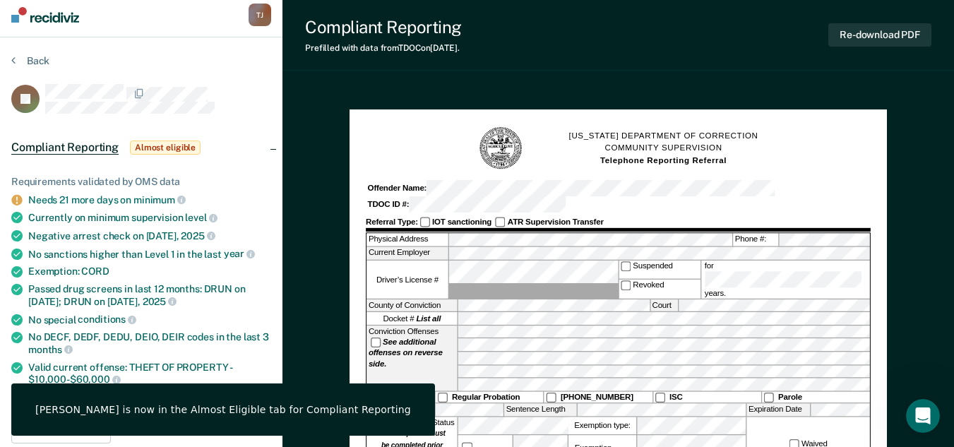
scroll to position [0, 0]
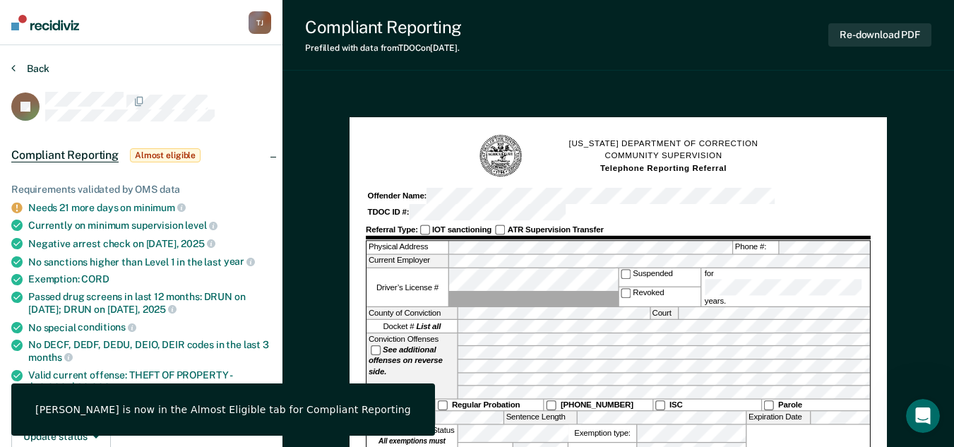
click at [20, 70] on button "Back" at bounding box center [30, 68] width 38 height 13
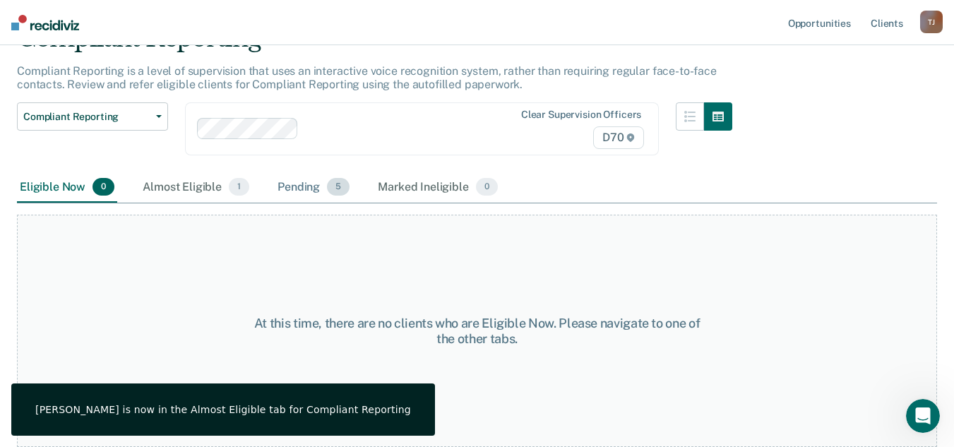
click at [286, 188] on div "Pending 5" at bounding box center [314, 187] width 78 height 31
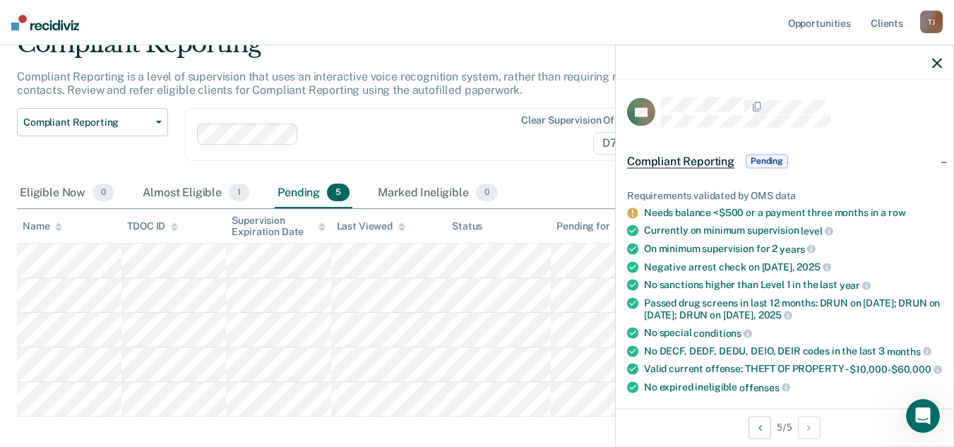
scroll to position [0, 0]
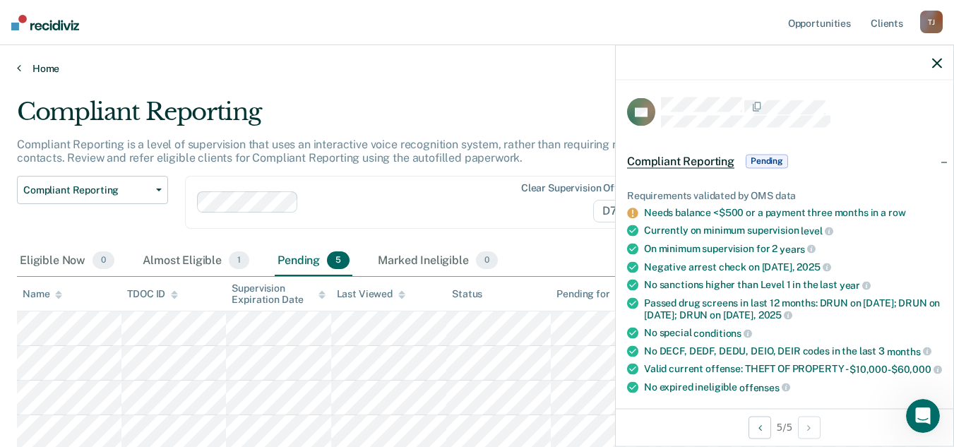
click at [24, 69] on link "Home" at bounding box center [477, 68] width 920 height 13
